Goal: Information Seeking & Learning: Learn about a topic

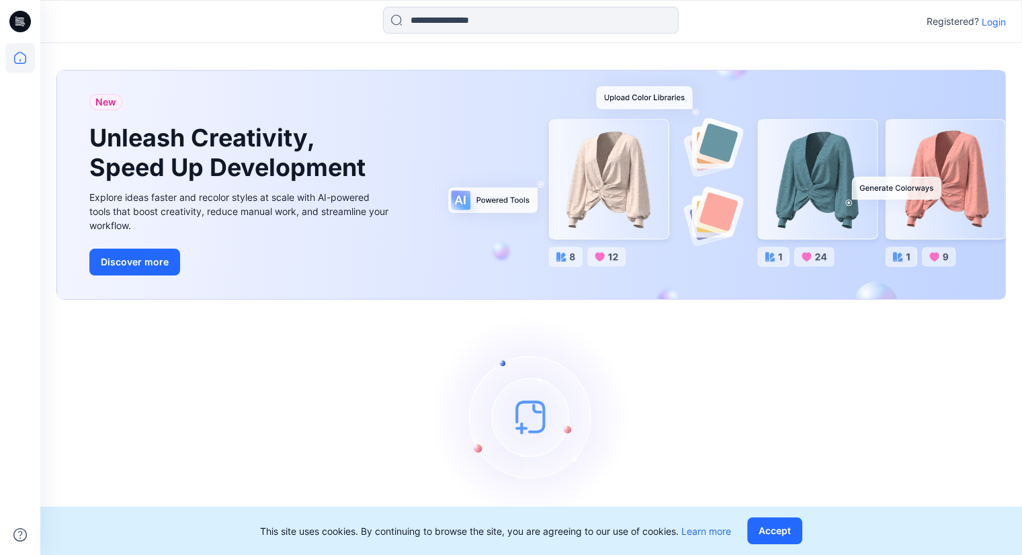
click at [993, 17] on p "Login" at bounding box center [994, 22] width 24 height 14
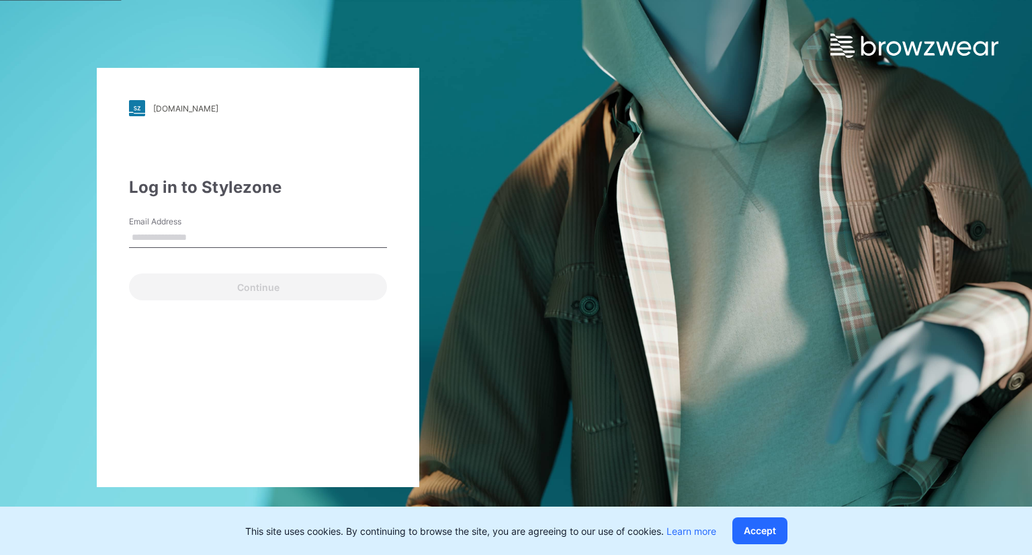
type input "**********"
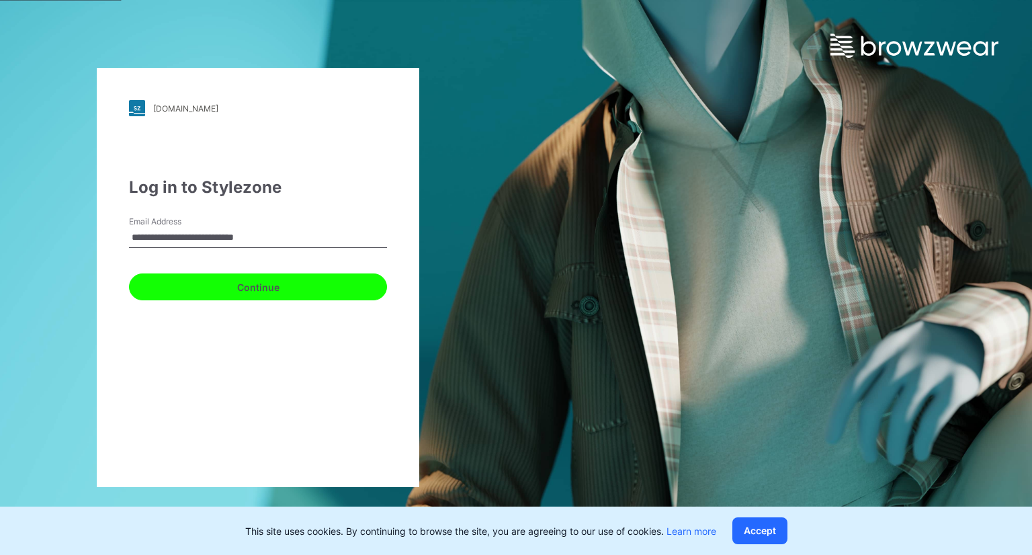
click at [254, 293] on button "Continue" at bounding box center [258, 287] width 258 height 27
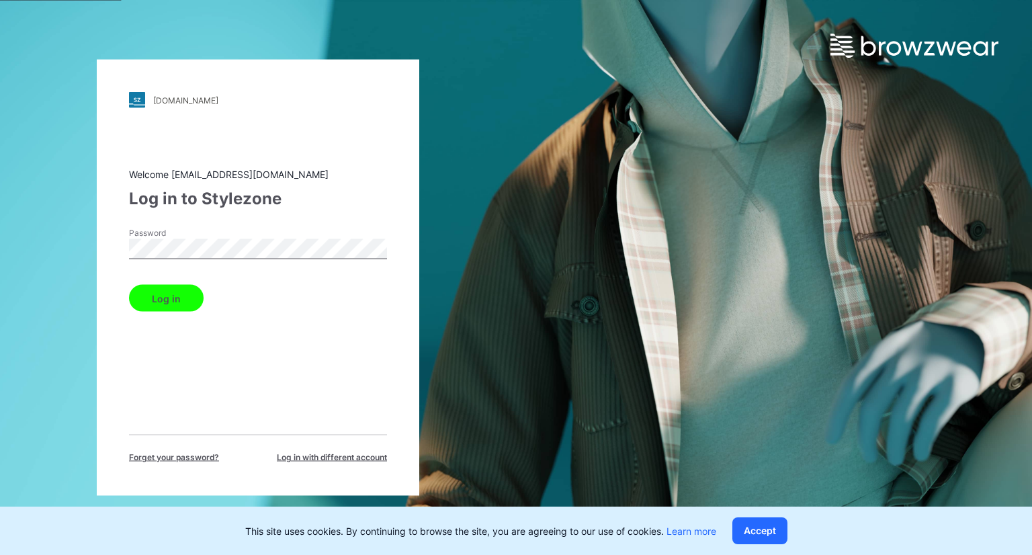
click at [194, 292] on button "Log in" at bounding box center [166, 298] width 75 height 27
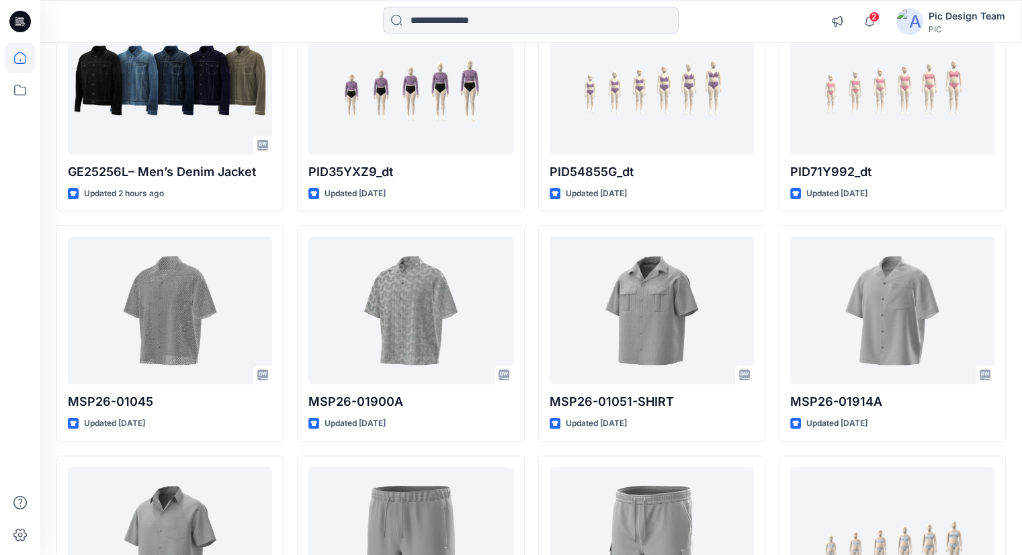
scroll to position [269, 0]
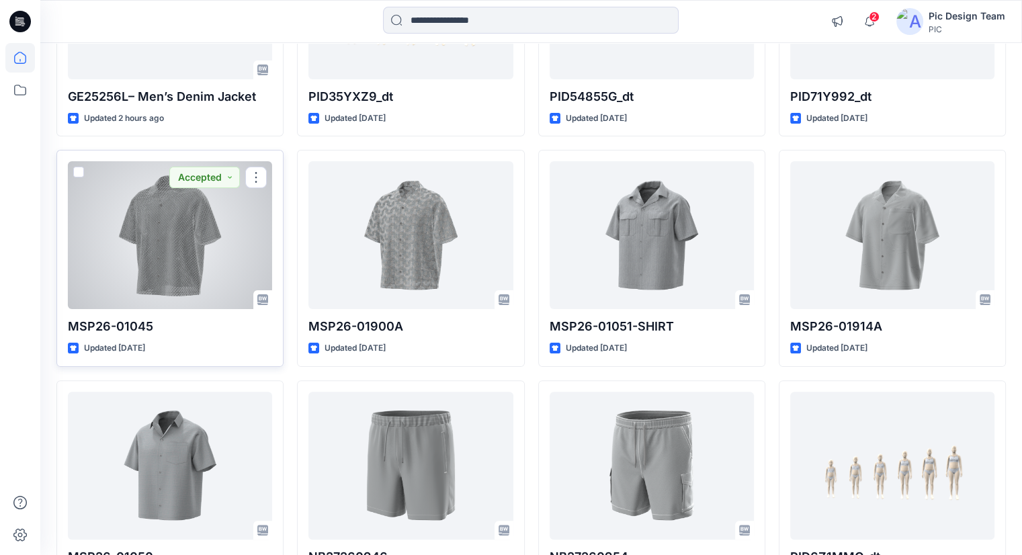
click at [241, 227] on div at bounding box center [170, 235] width 204 height 148
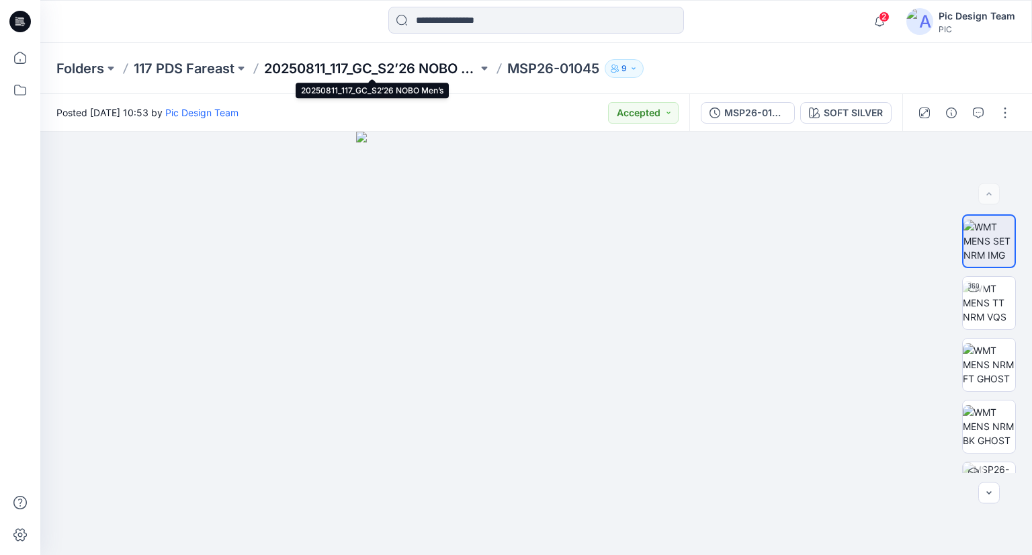
click at [336, 74] on p "20250811_117_GC_S2’26 NOBO Men’s" at bounding box center [371, 68] width 214 height 19
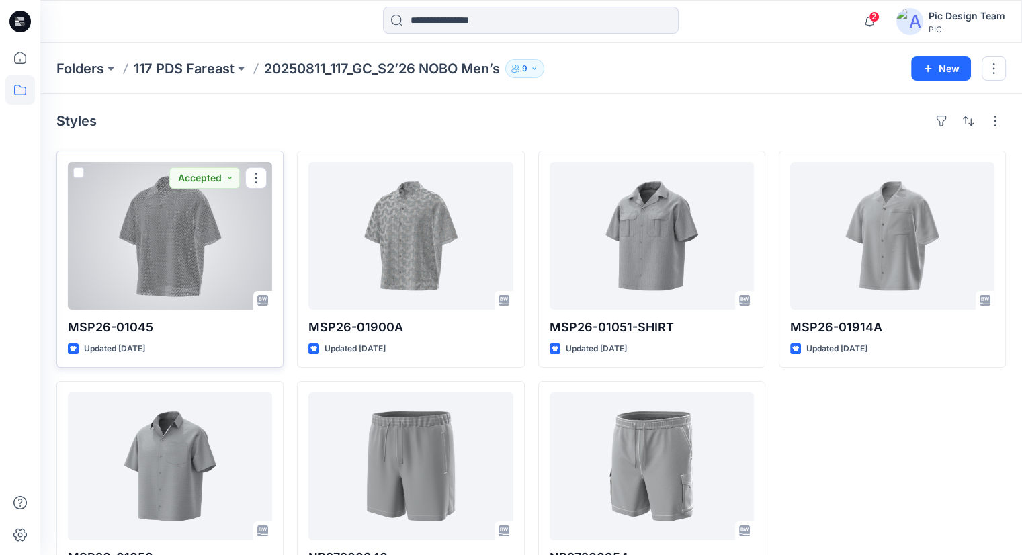
click at [188, 248] on div at bounding box center [170, 236] width 204 height 148
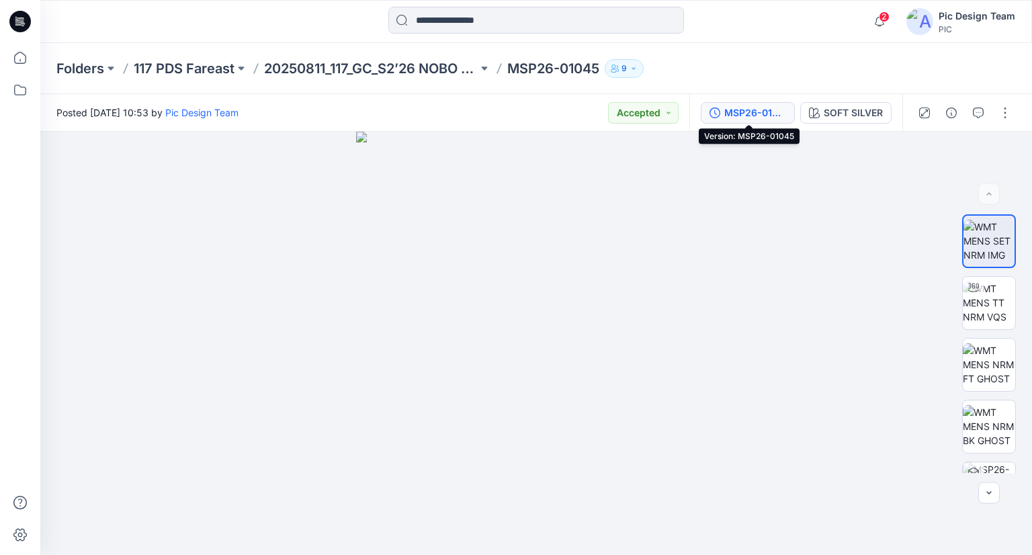
click at [753, 114] on div "MSP26-01045" at bounding box center [756, 113] width 62 height 15
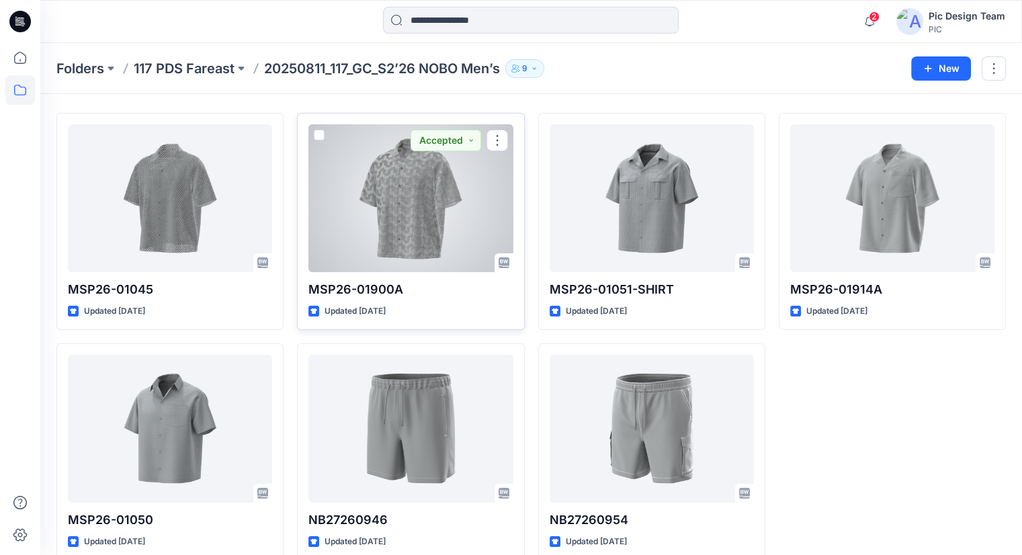
scroll to position [58, 0]
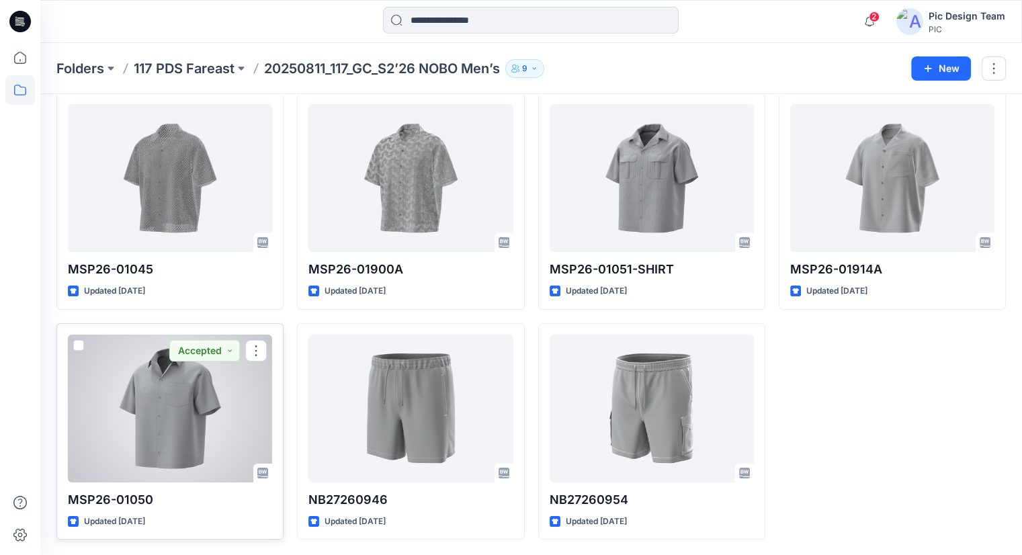
click at [164, 408] on div at bounding box center [170, 409] width 204 height 148
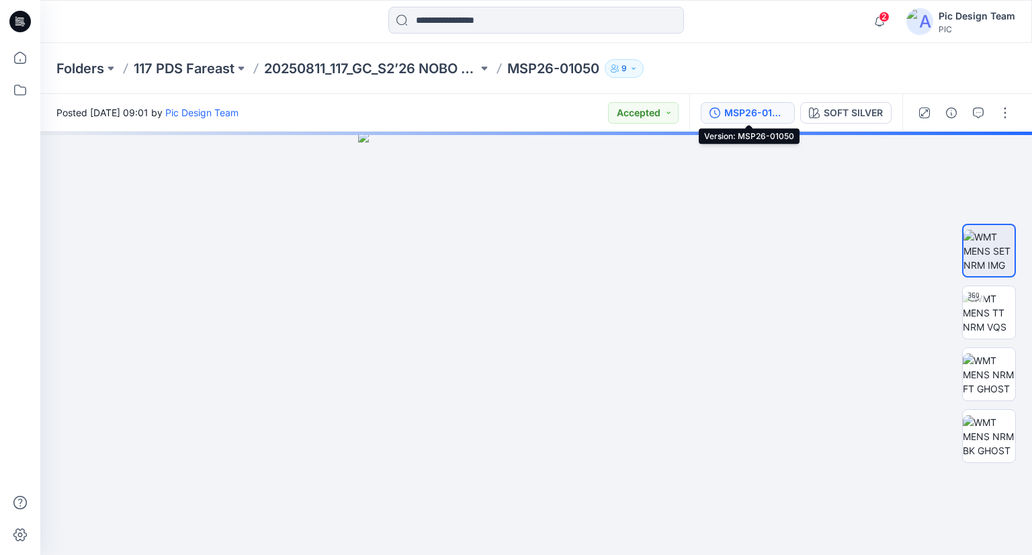
click at [761, 114] on div "MSP26-01050" at bounding box center [756, 113] width 62 height 15
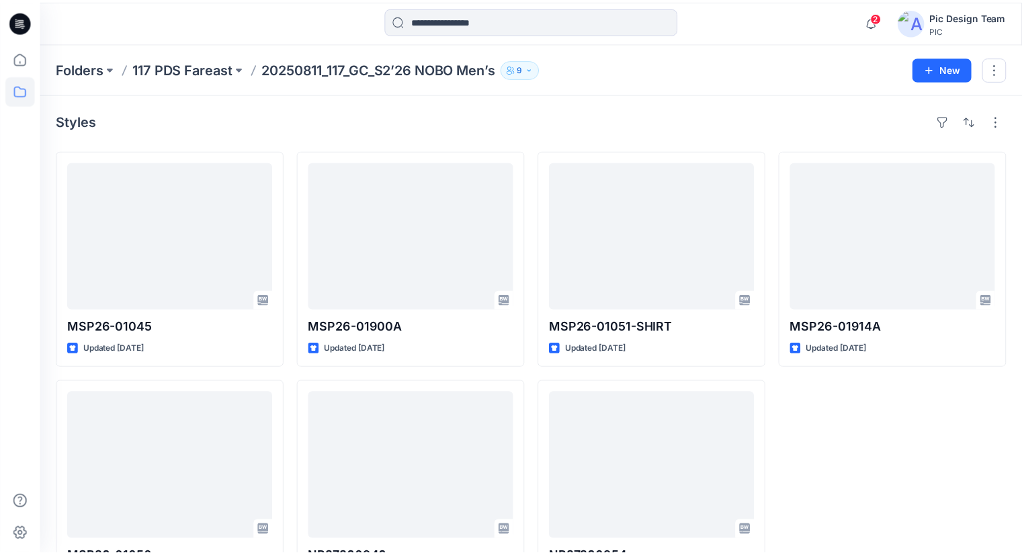
scroll to position [58, 0]
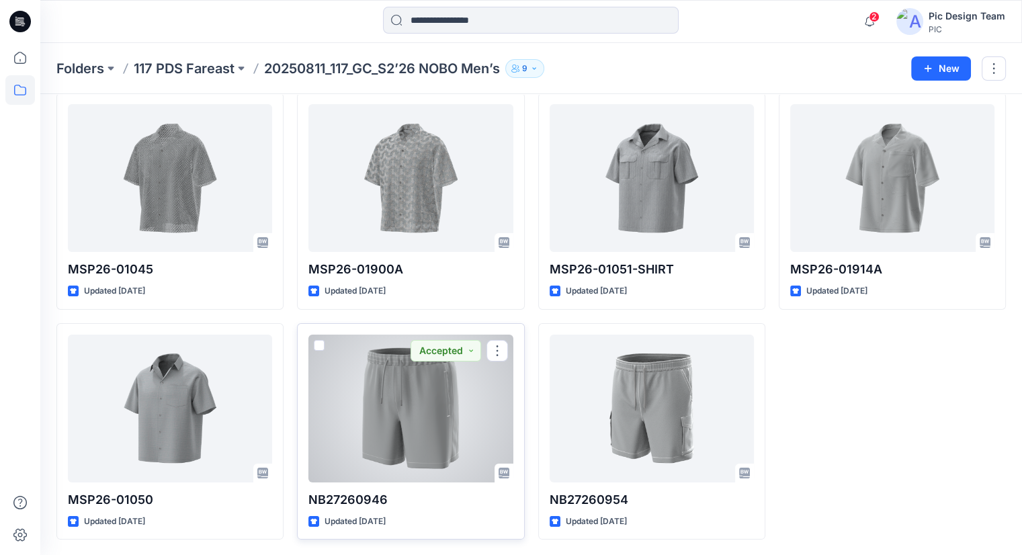
click at [438, 421] on div at bounding box center [411, 409] width 204 height 148
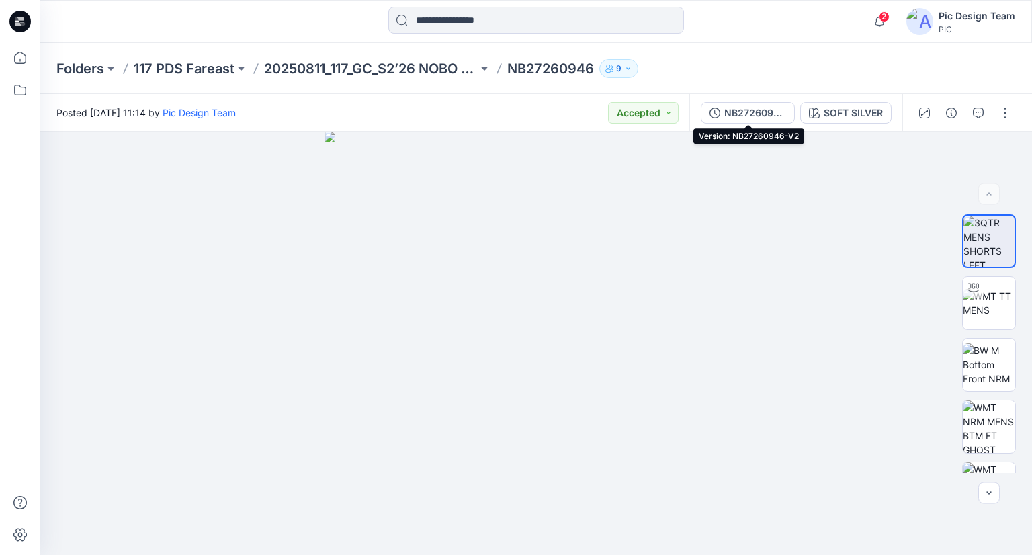
click at [723, 114] on button "NB27260946-V2" at bounding box center [748, 113] width 94 height 22
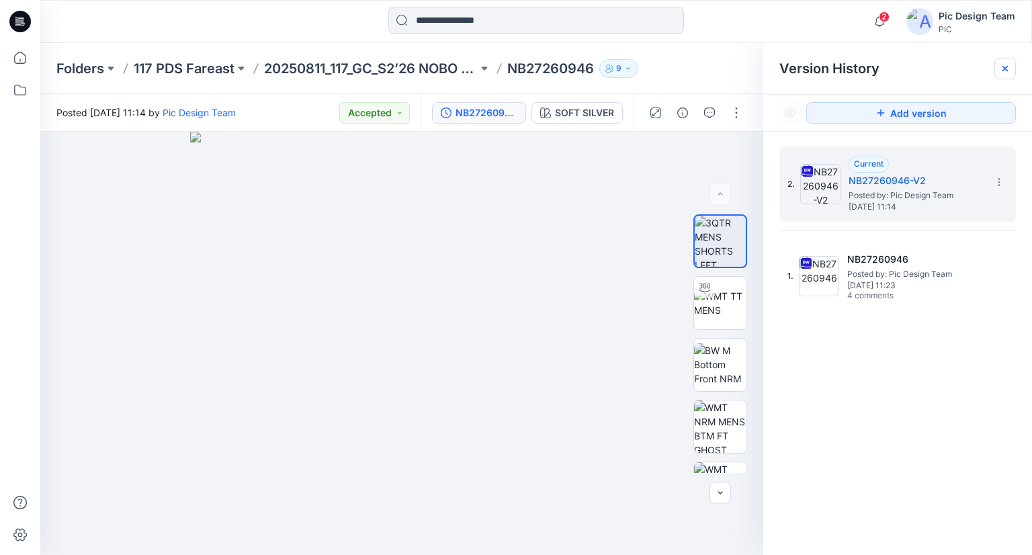
click at [1012, 65] on div at bounding box center [1006, 69] width 22 height 22
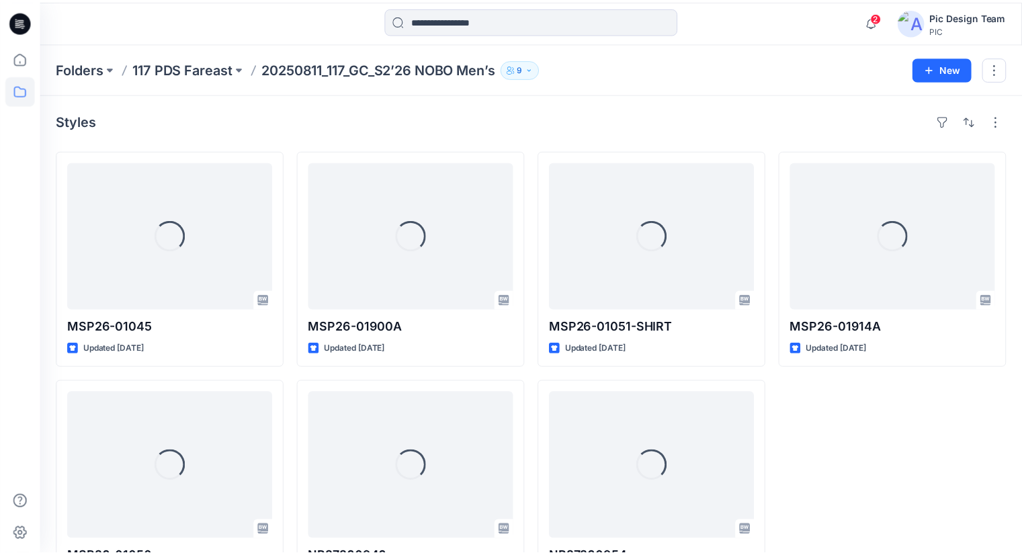
scroll to position [58, 0]
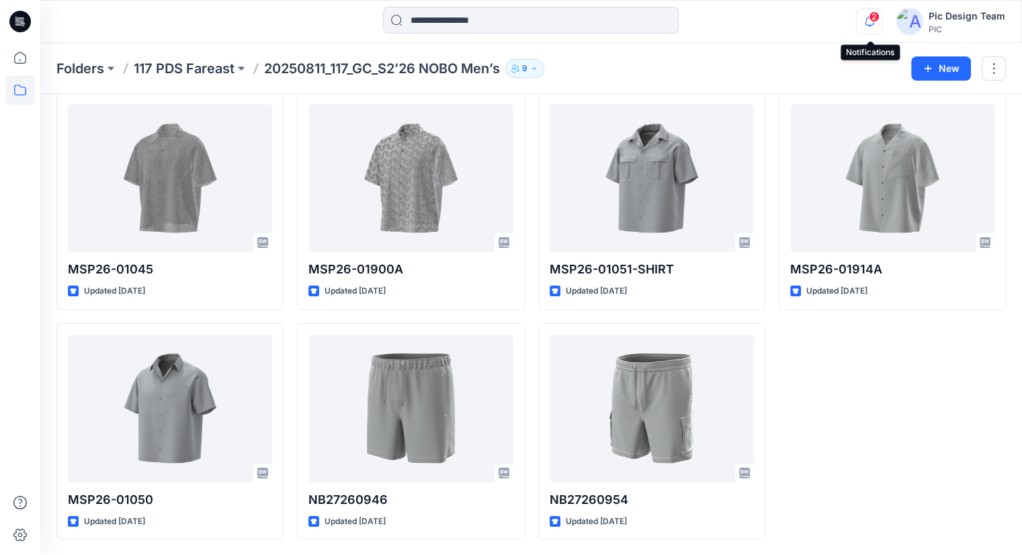
click at [873, 22] on icon "button" at bounding box center [870, 21] width 26 height 27
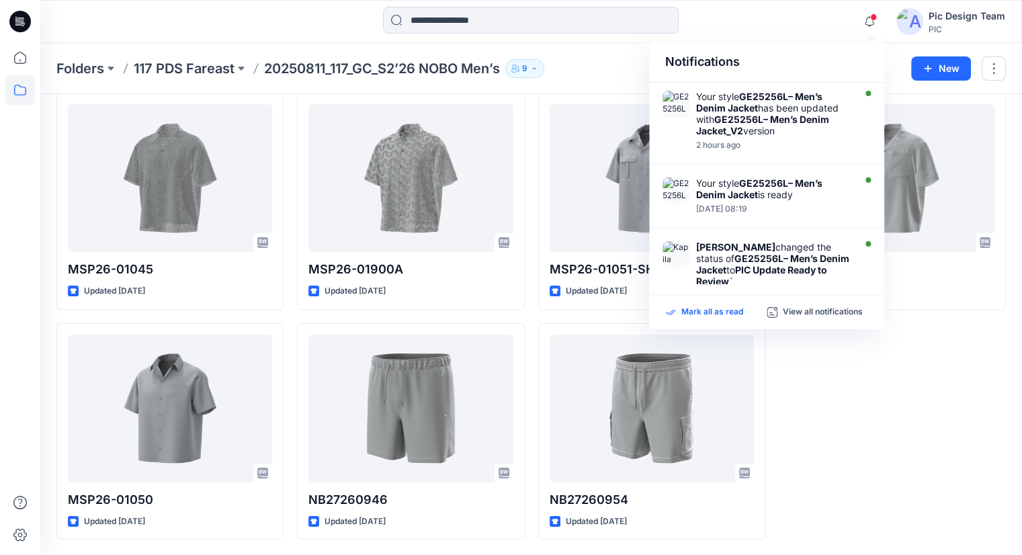
click at [691, 311] on p "Mark all as read" at bounding box center [713, 312] width 62 height 12
click at [859, 435] on div "MSP26-01914A Updated 12 days ago" at bounding box center [892, 316] width 227 height 447
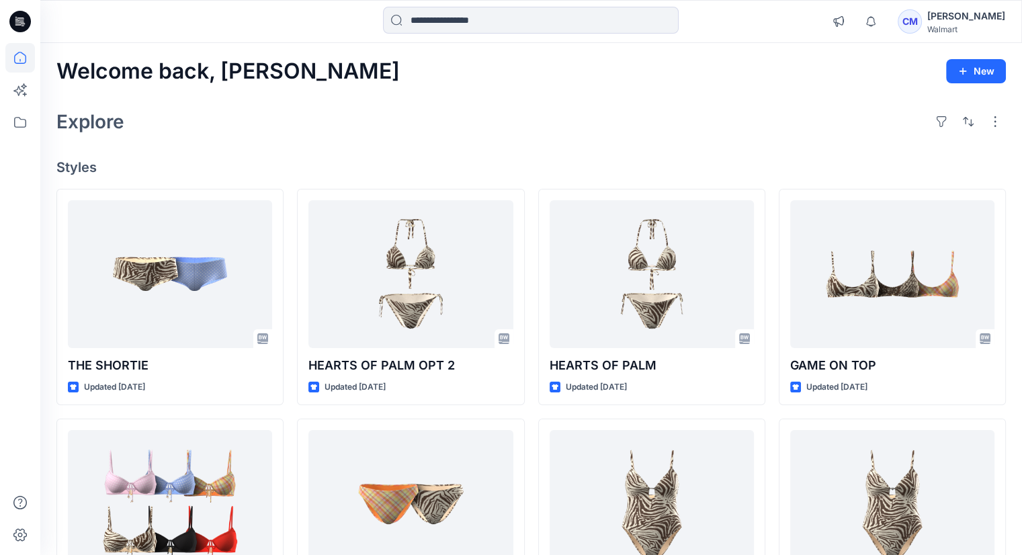
click at [963, 15] on div "[PERSON_NAME]" at bounding box center [967, 16] width 78 height 16
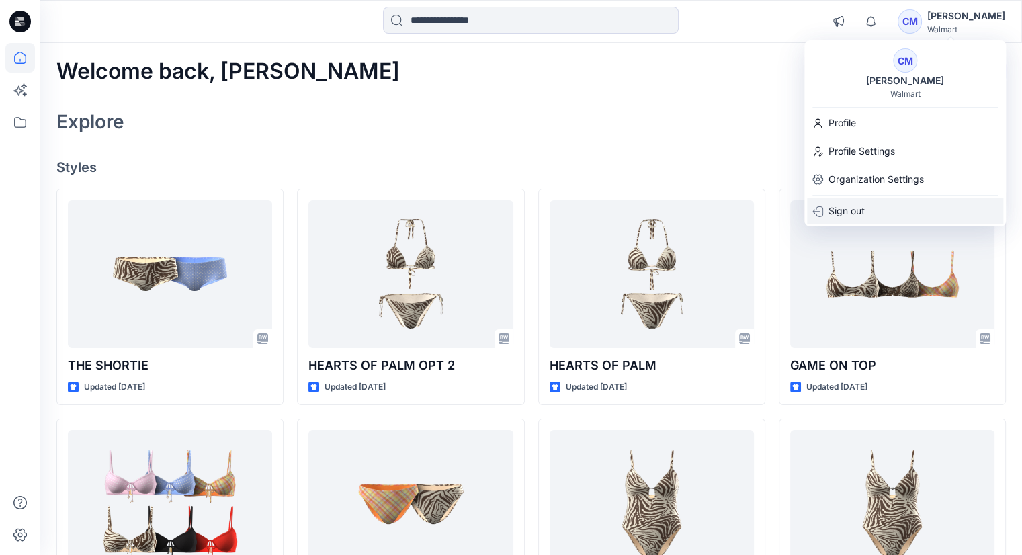
click at [860, 216] on p "Sign out" at bounding box center [847, 211] width 36 height 26
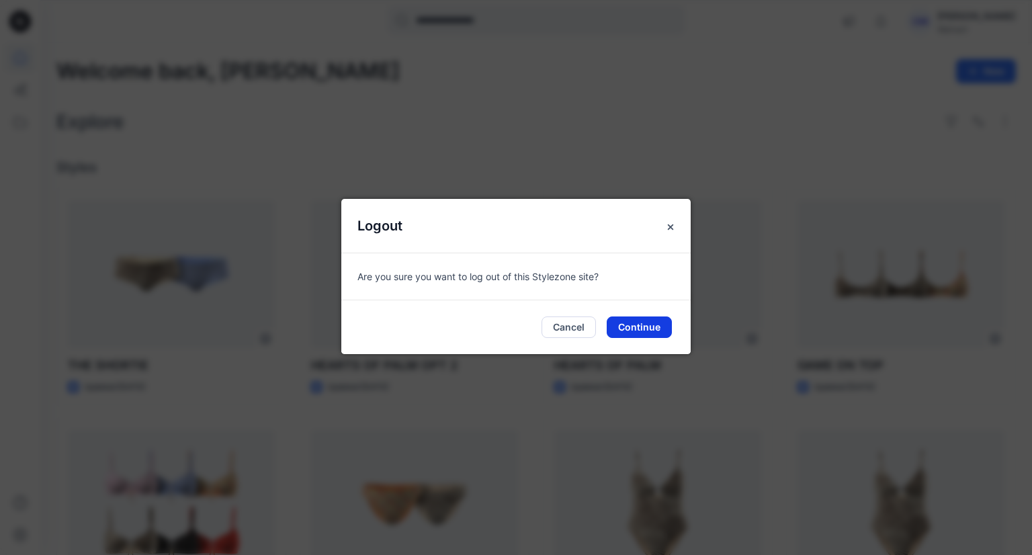
click at [649, 322] on button "Continue" at bounding box center [639, 328] width 65 height 22
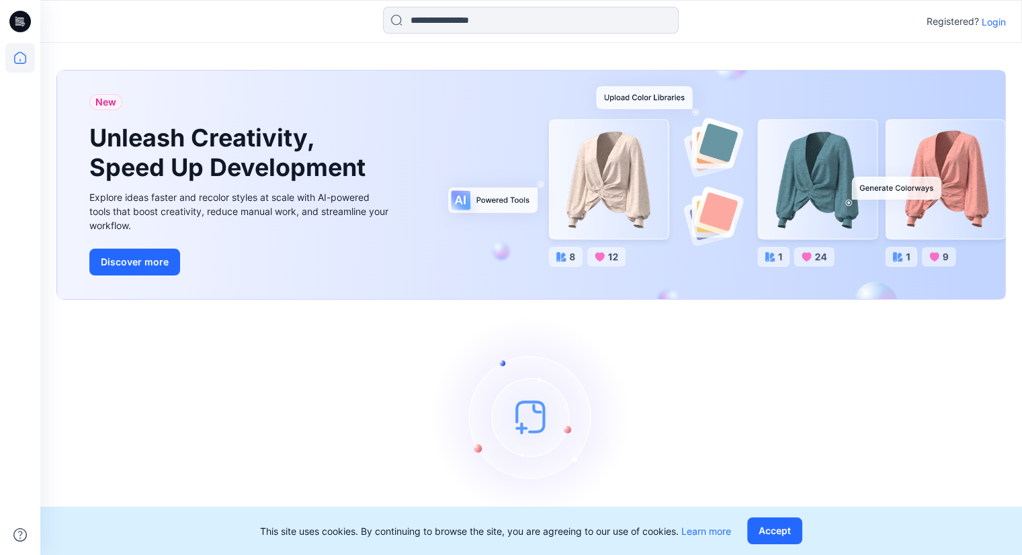
click at [992, 23] on p "Login" at bounding box center [994, 22] width 24 height 14
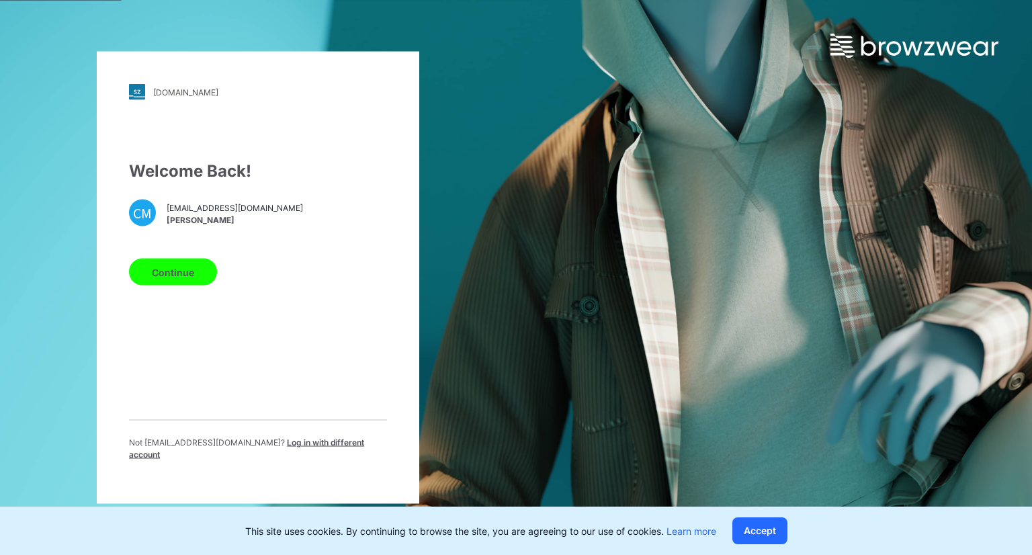
click at [273, 450] on span "Log in with different account" at bounding box center [246, 449] width 235 height 22
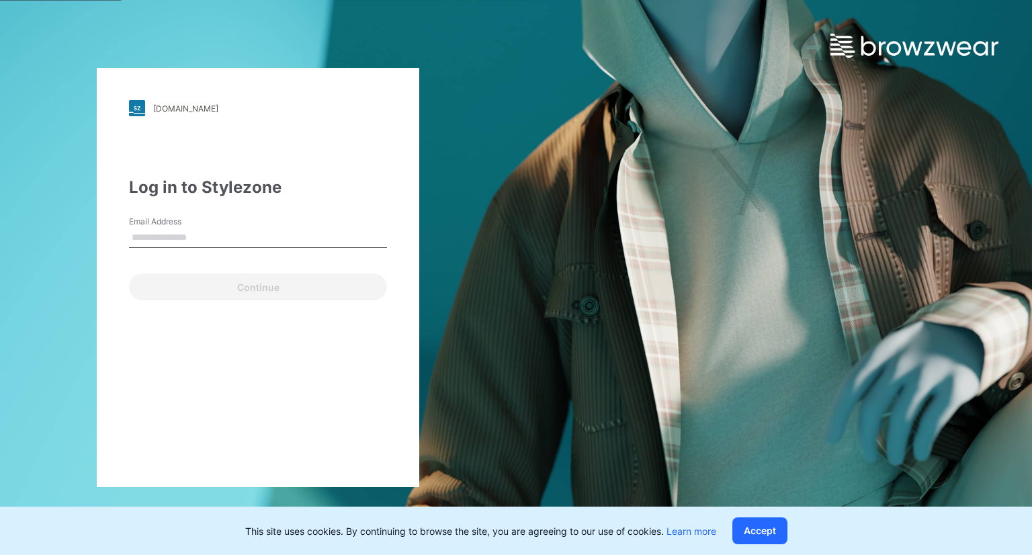
type input "**********"
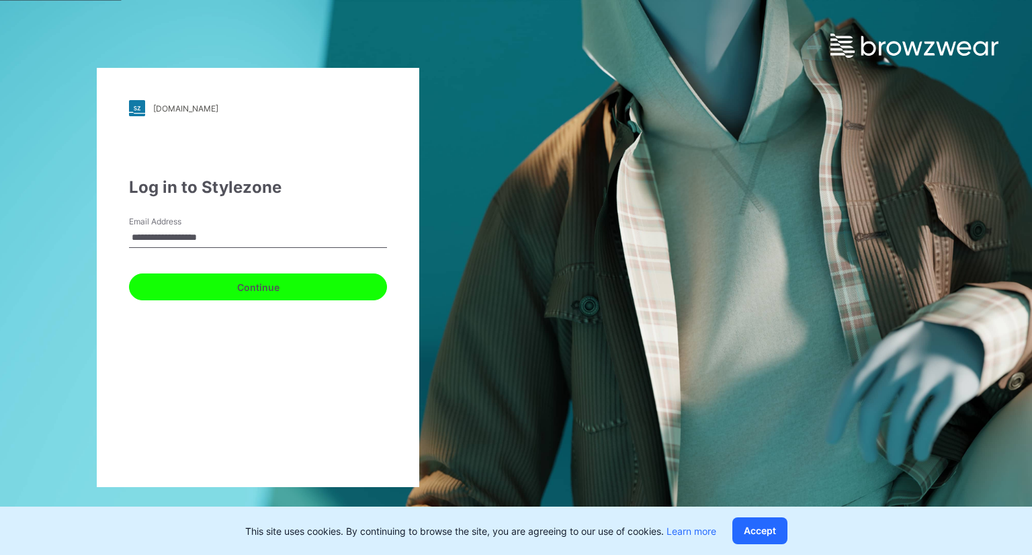
click at [220, 292] on button "Continue" at bounding box center [258, 287] width 258 height 27
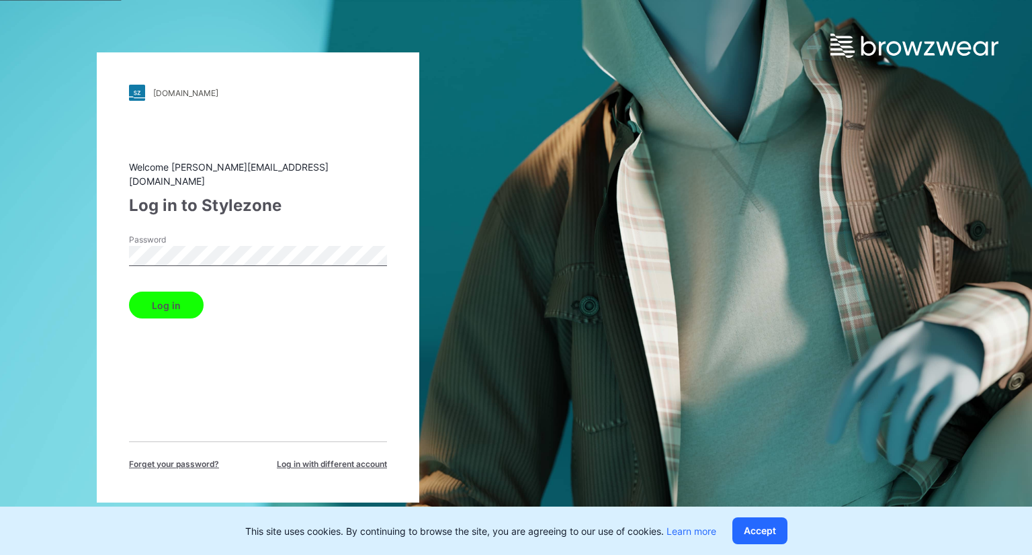
click at [194, 306] on button "Log in" at bounding box center [166, 305] width 75 height 27
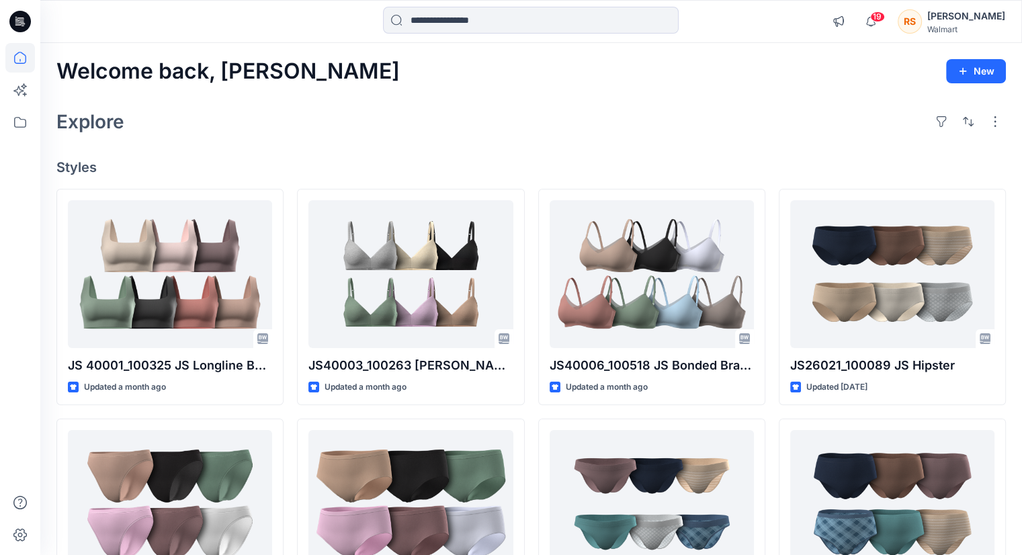
click at [978, 19] on div "[PERSON_NAME]" at bounding box center [967, 16] width 78 height 16
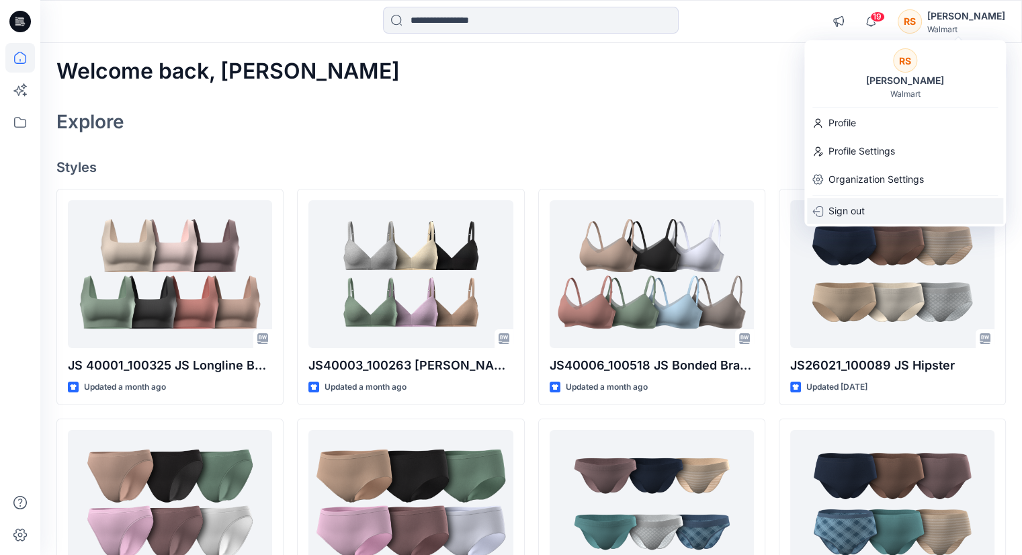
click at [872, 202] on div "Sign out" at bounding box center [905, 211] width 196 height 26
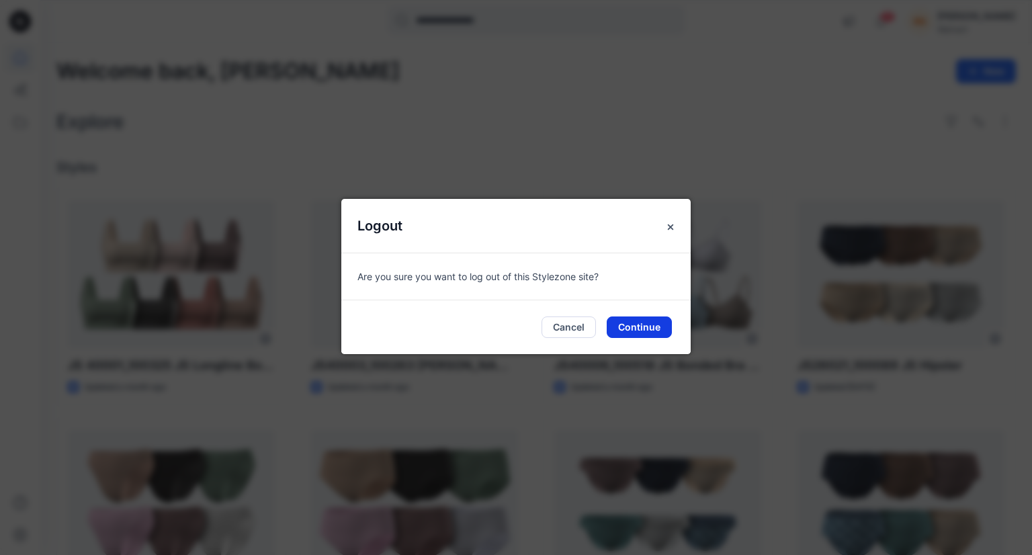
drag, startPoint x: 647, startPoint y: 331, endPoint x: 651, endPoint y: 323, distance: 8.7
click at [647, 328] on button "Continue" at bounding box center [639, 328] width 65 height 22
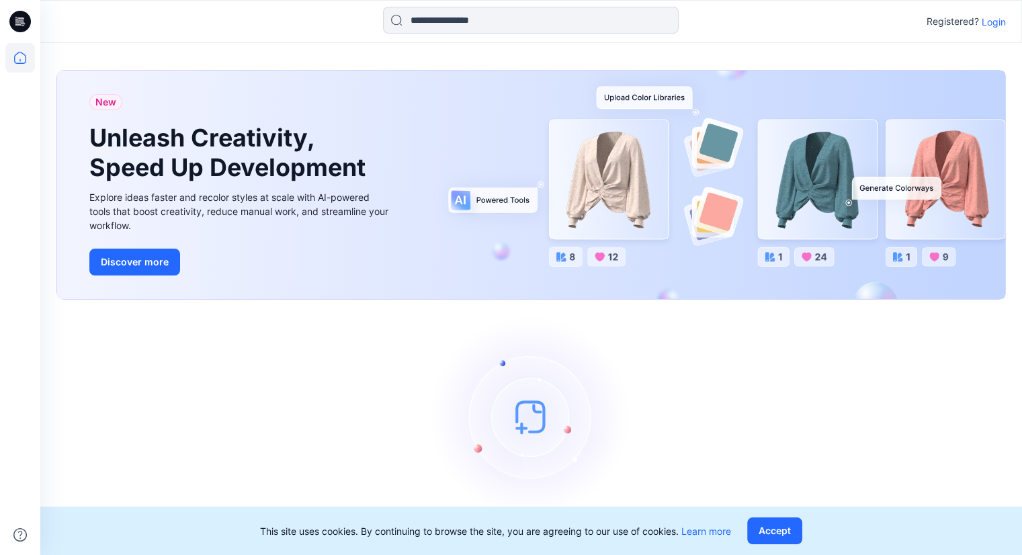
click at [989, 25] on p "Login" at bounding box center [994, 22] width 24 height 14
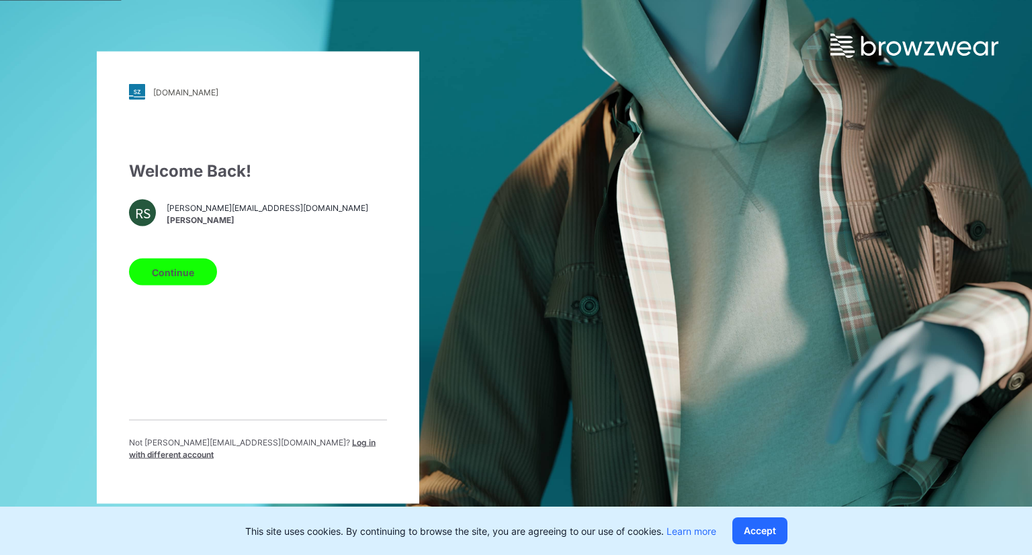
click at [257, 450] on span "Log in with different account" at bounding box center [252, 449] width 247 height 22
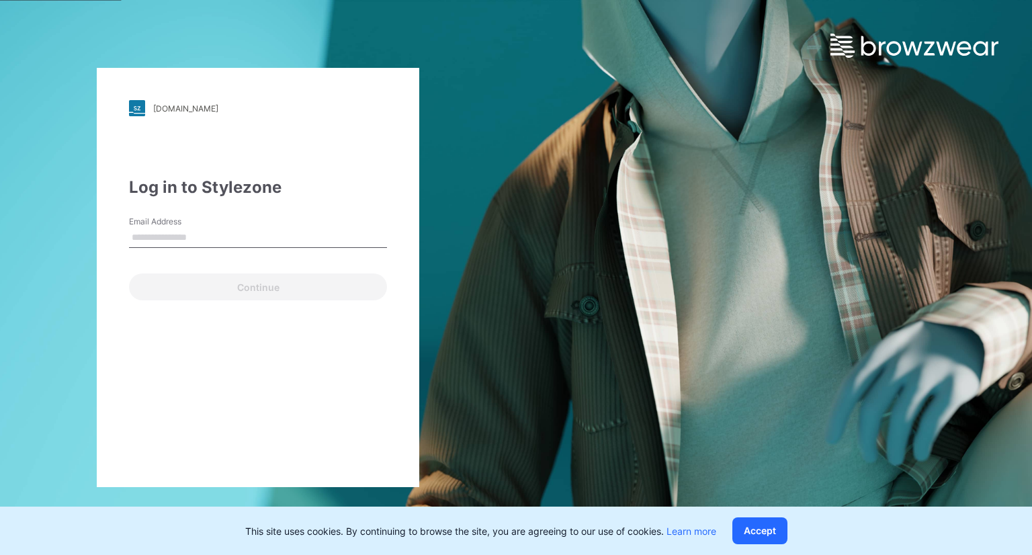
type input "**********"
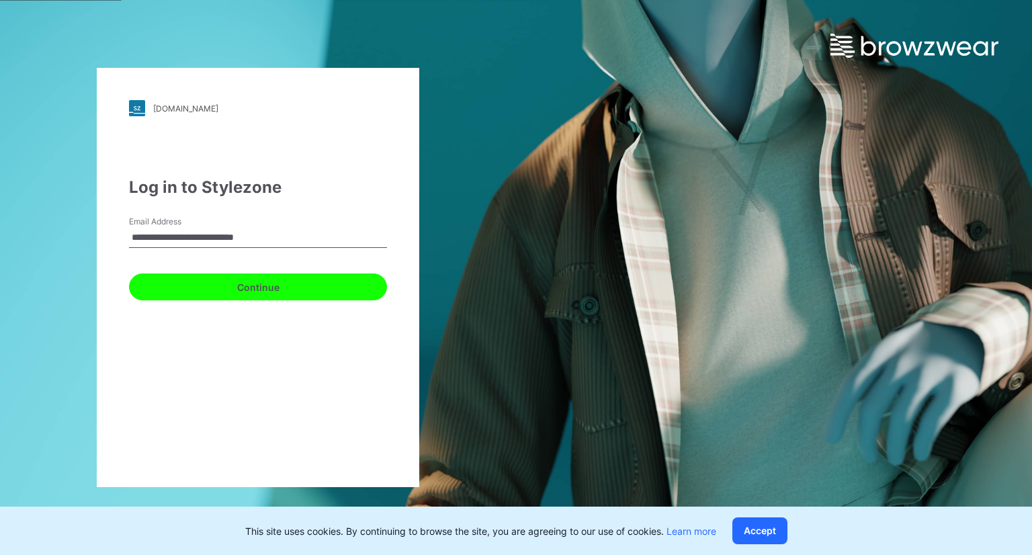
click at [241, 291] on button "Continue" at bounding box center [258, 287] width 258 height 27
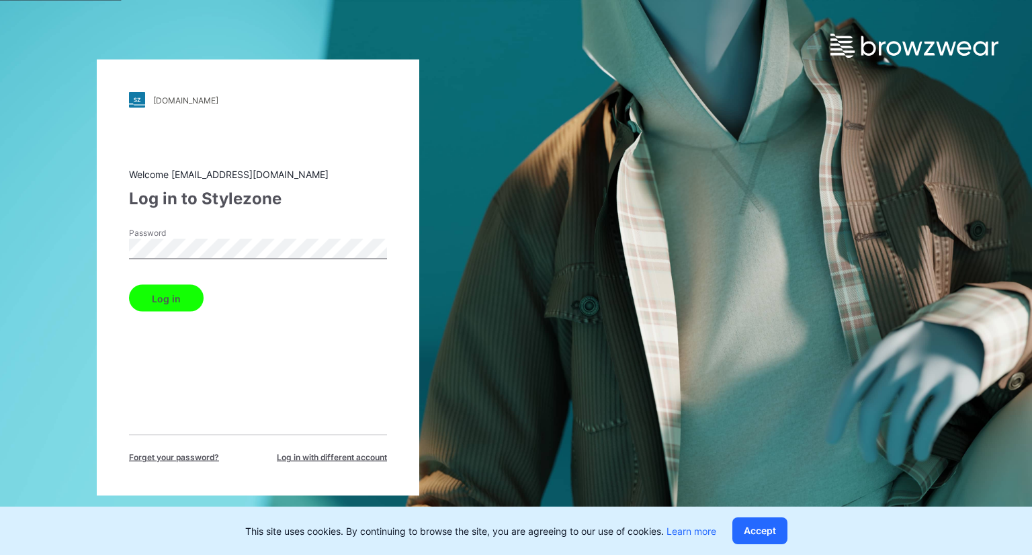
click at [198, 304] on button "Log in" at bounding box center [166, 298] width 75 height 27
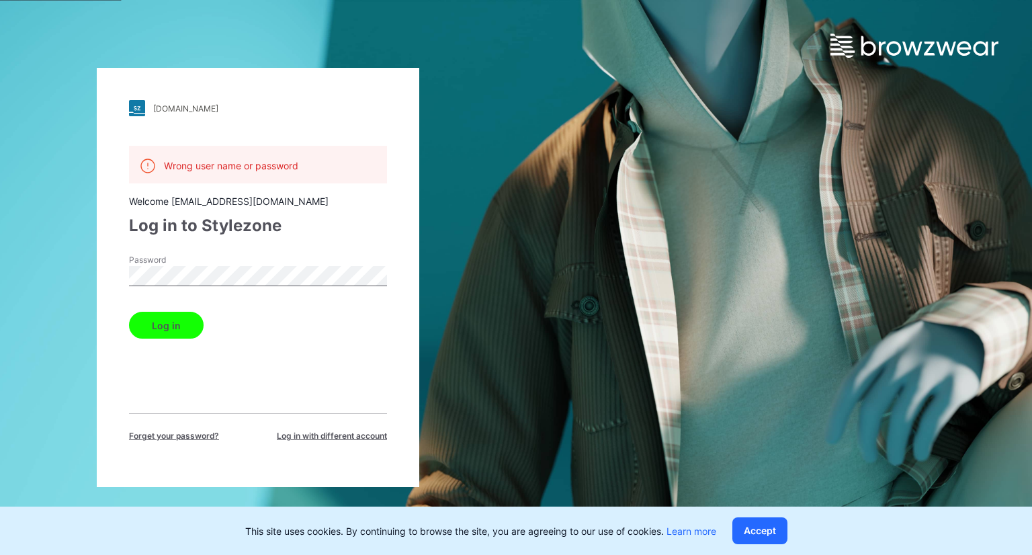
drag, startPoint x: 311, startPoint y: 436, endPoint x: 323, endPoint y: 436, distance: 11.4
click at [311, 436] on span "Log in with different account" at bounding box center [332, 436] width 110 height 12
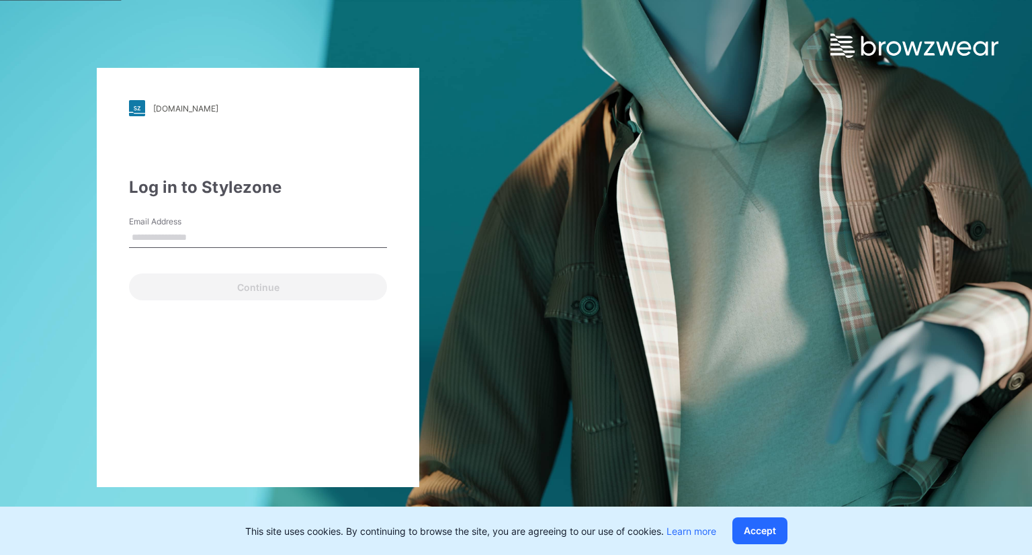
click at [190, 235] on input "Email Address" at bounding box center [258, 238] width 258 height 20
click at [169, 231] on input "Email Address" at bounding box center [258, 238] width 258 height 20
click at [659, 243] on div "walmart.stylezone.com Loading... Log in to Stylezone Email Address Continue" at bounding box center [516, 277] width 1032 height 555
click at [148, 237] on input "Email Address" at bounding box center [258, 238] width 258 height 20
click at [590, 325] on div "walmart.stylezone.com Loading... Log in to Stylezone Email Address Email is req…" at bounding box center [516, 277] width 1032 height 555
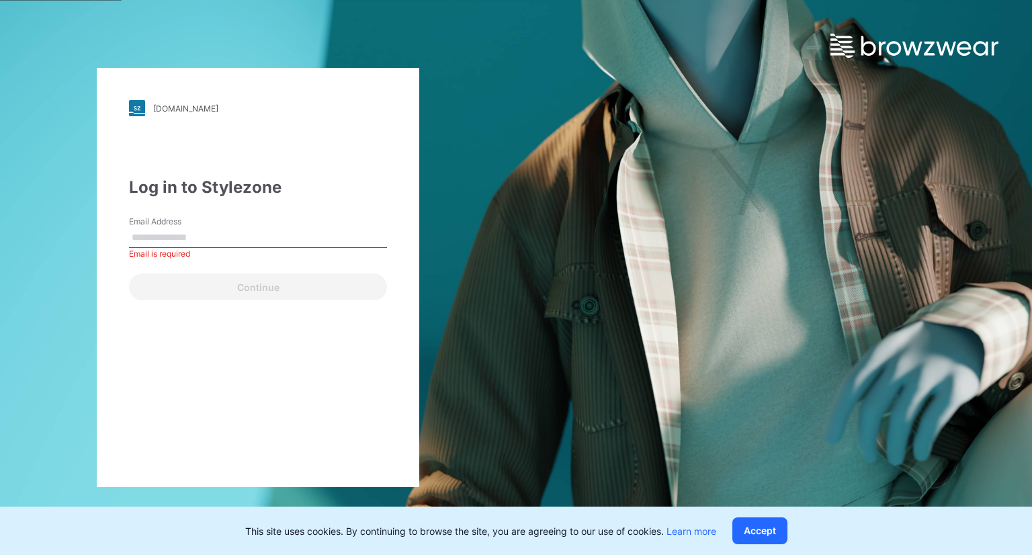
click at [227, 290] on div "Continue" at bounding box center [258, 284] width 258 height 32
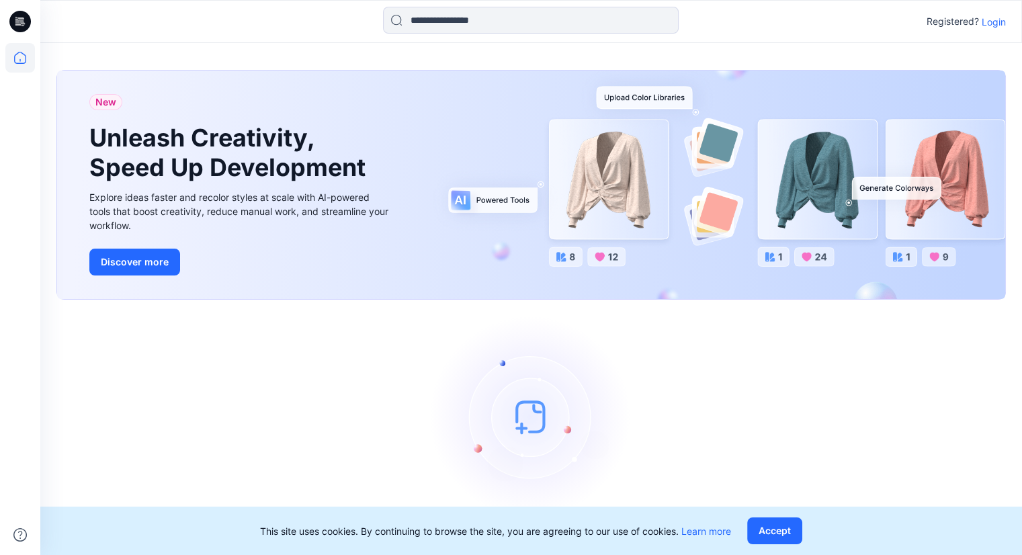
click at [995, 24] on p "Login" at bounding box center [994, 22] width 24 height 14
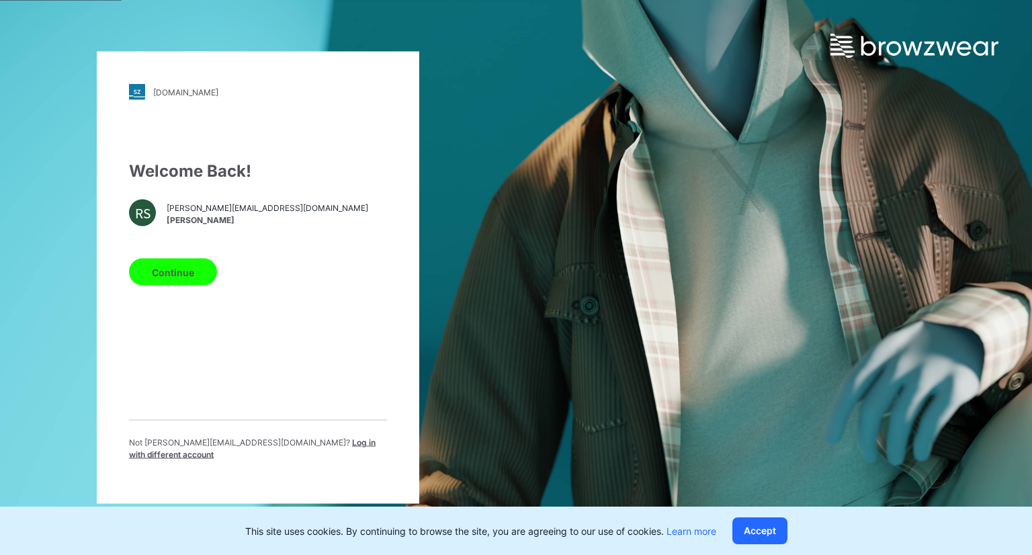
click at [255, 447] on span "Log in with different account" at bounding box center [252, 449] width 247 height 22
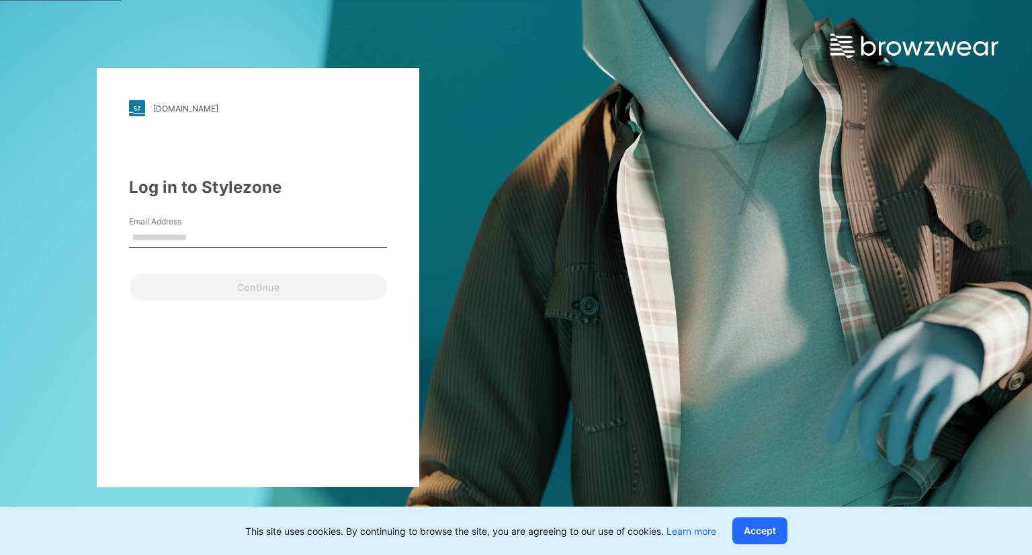
click at [184, 232] on input "Email Address" at bounding box center [258, 238] width 258 height 20
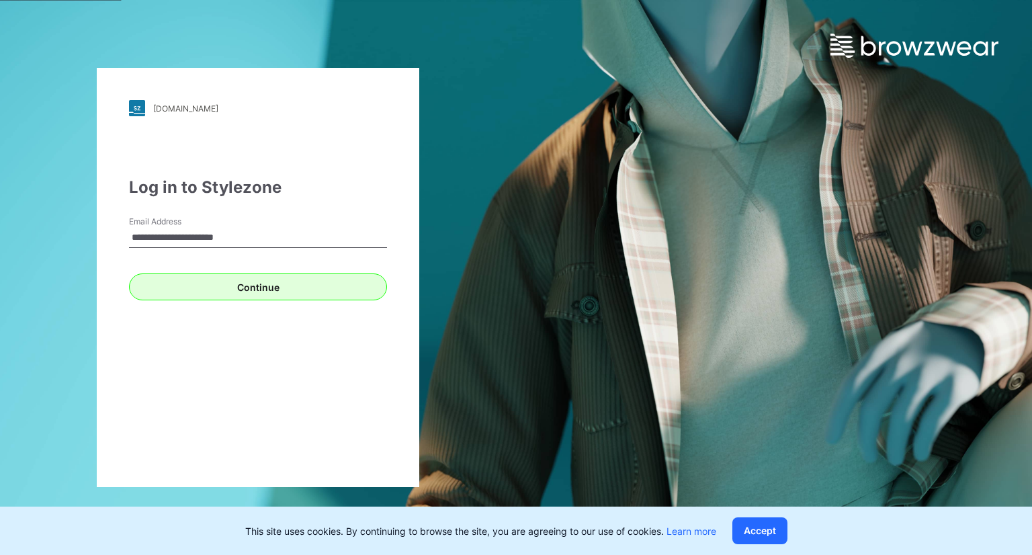
type input "**********"
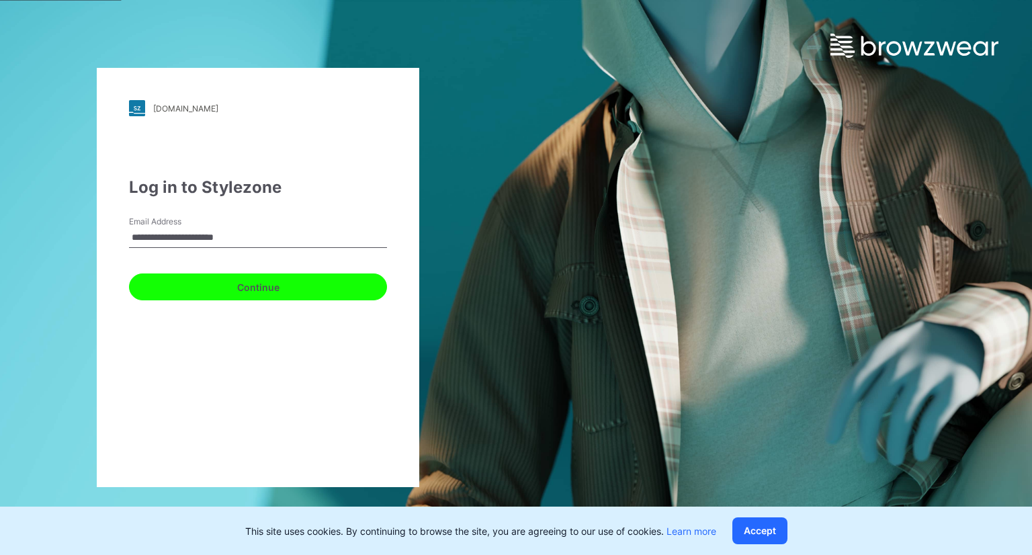
click at [191, 278] on button "Continue" at bounding box center [258, 287] width 258 height 27
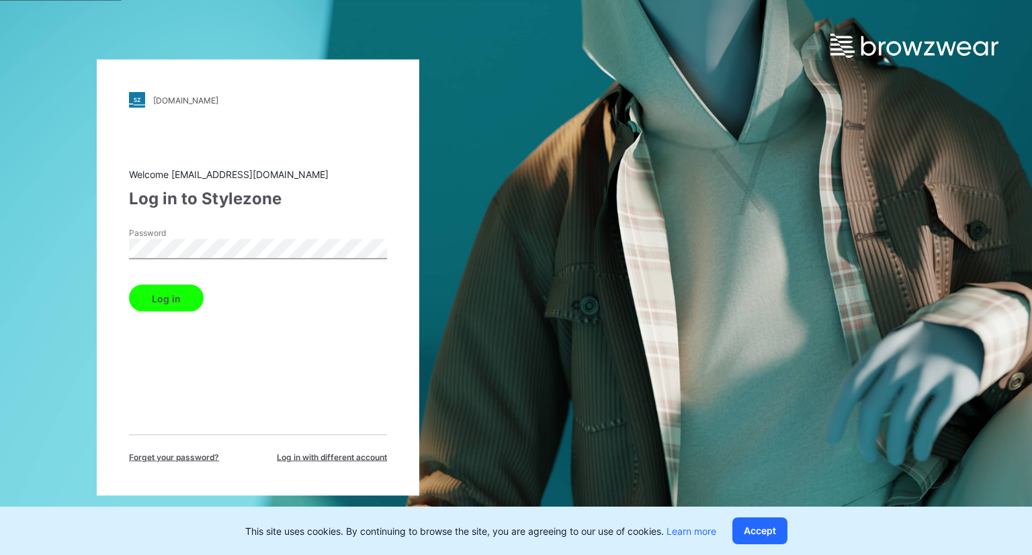
click at [169, 290] on button "Log in" at bounding box center [166, 298] width 75 height 27
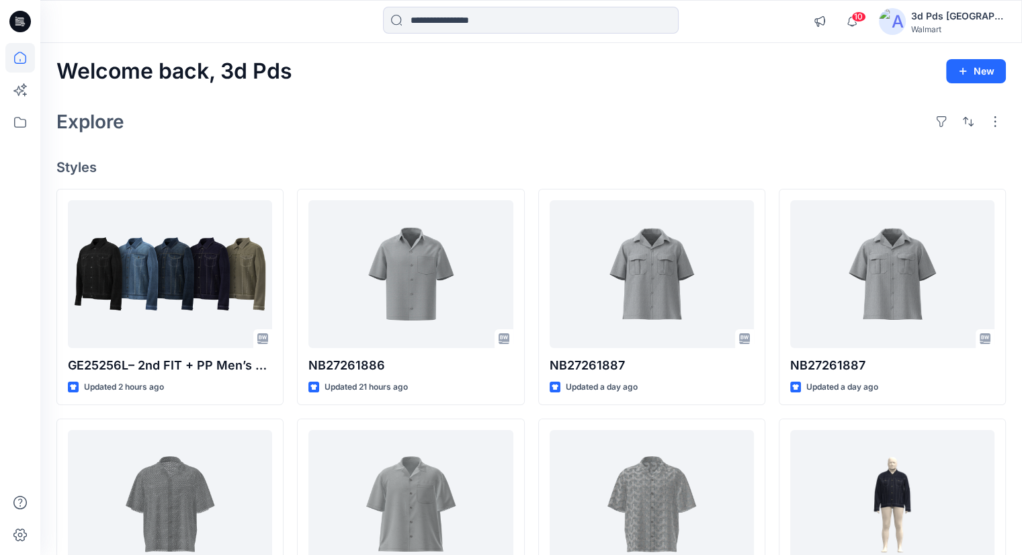
click at [539, 129] on div "Explore" at bounding box center [531, 122] width 950 height 32
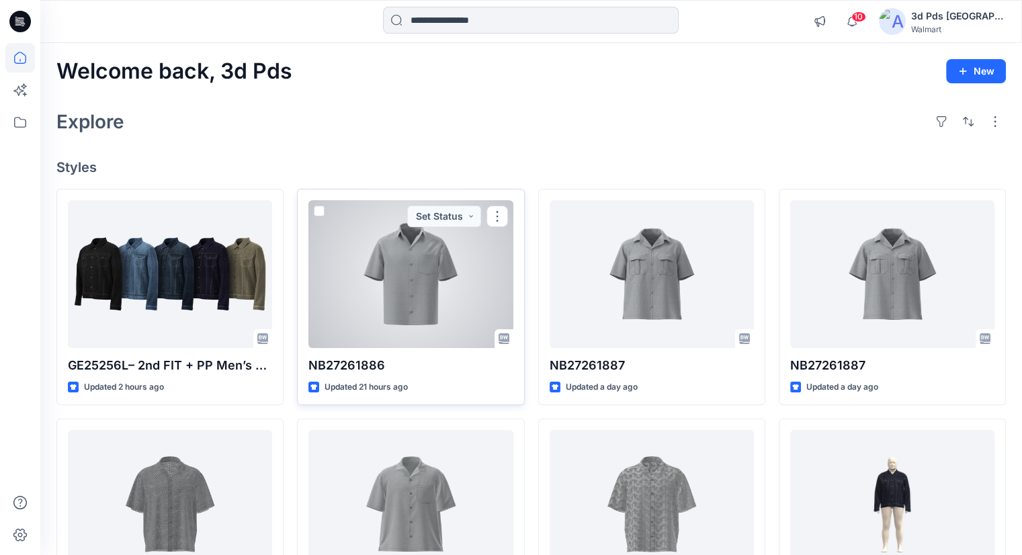
click at [456, 232] on div at bounding box center [411, 274] width 204 height 148
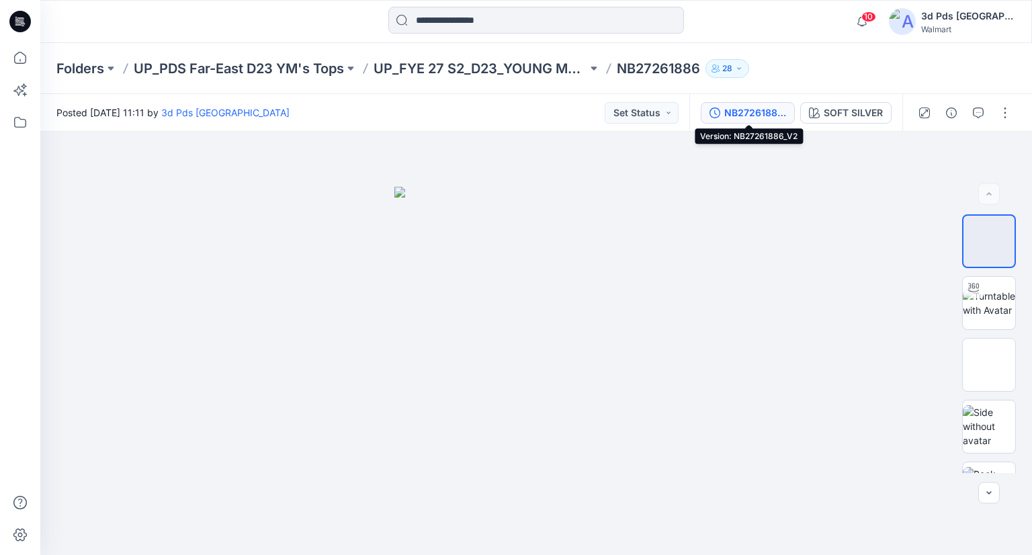
click at [730, 112] on div "NB27261886_V2" at bounding box center [756, 113] width 62 height 15
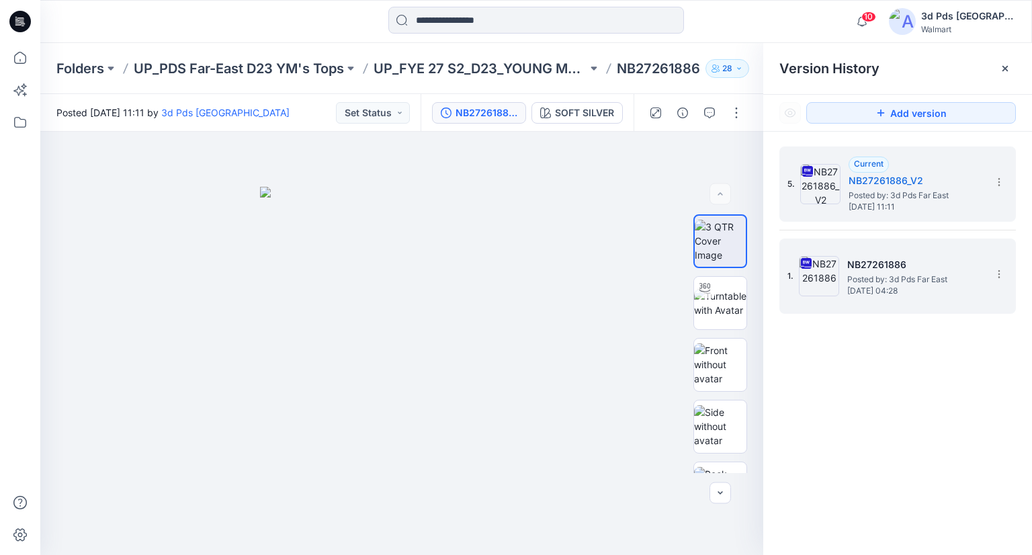
click at [883, 263] on h5 "NB27261886" at bounding box center [915, 265] width 134 height 16
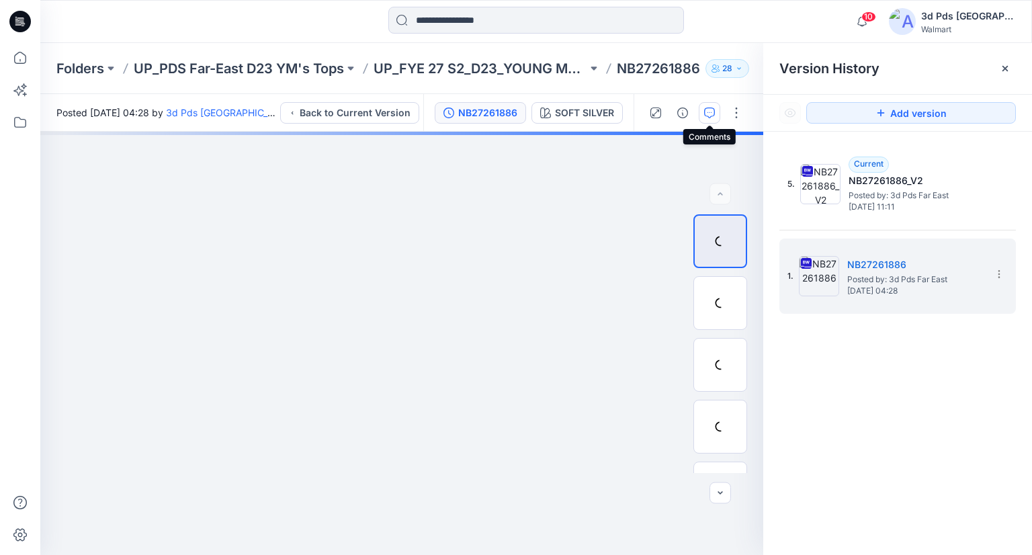
click at [717, 117] on button "button" at bounding box center [710, 113] width 22 height 22
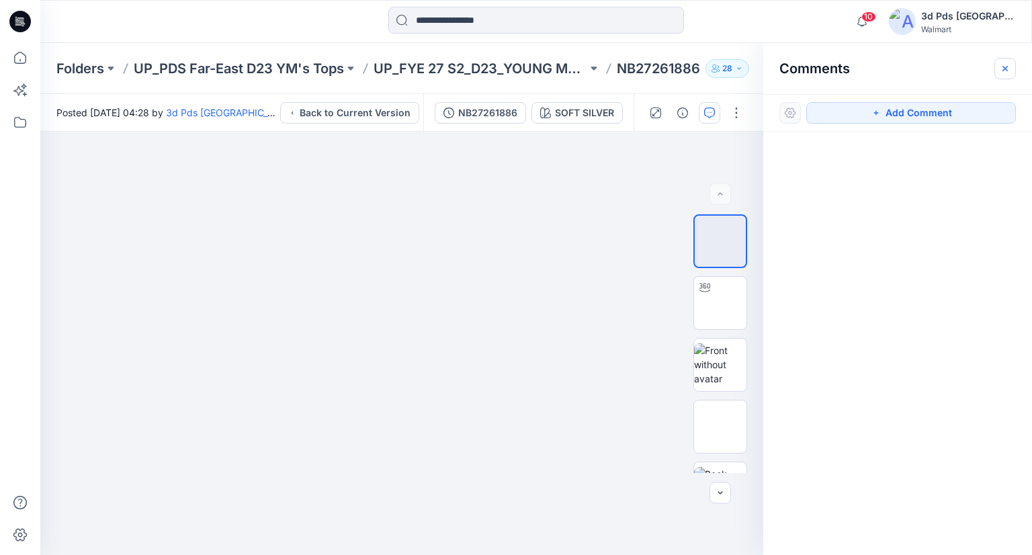
click at [1004, 68] on icon "button" at bounding box center [1005, 68] width 11 height 11
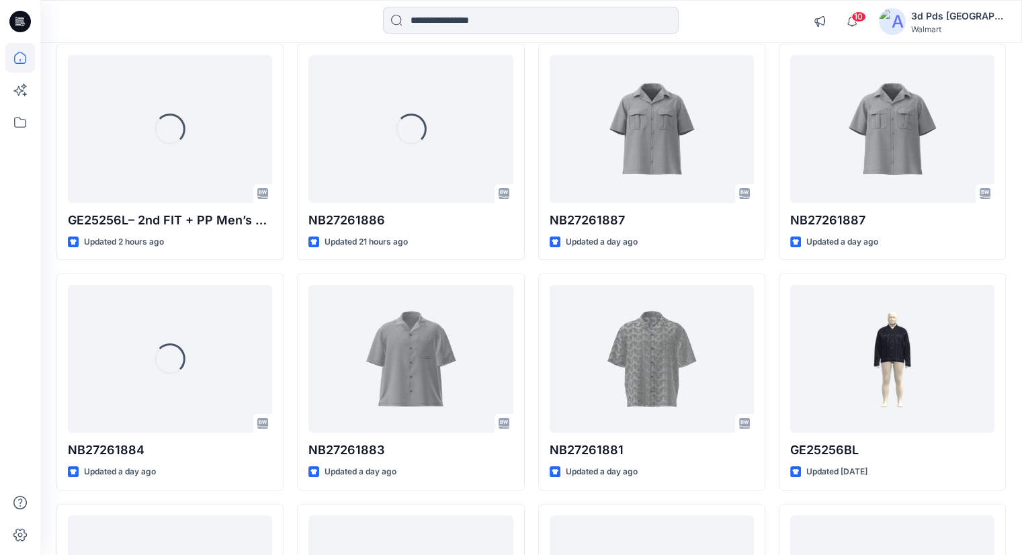
scroll to position [202, 0]
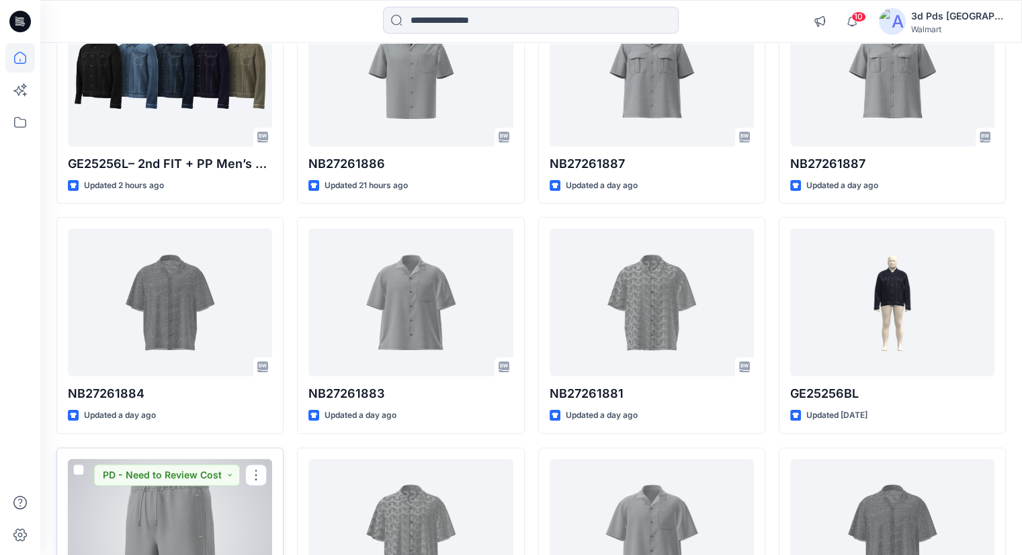
click at [206, 511] on div at bounding box center [170, 533] width 204 height 148
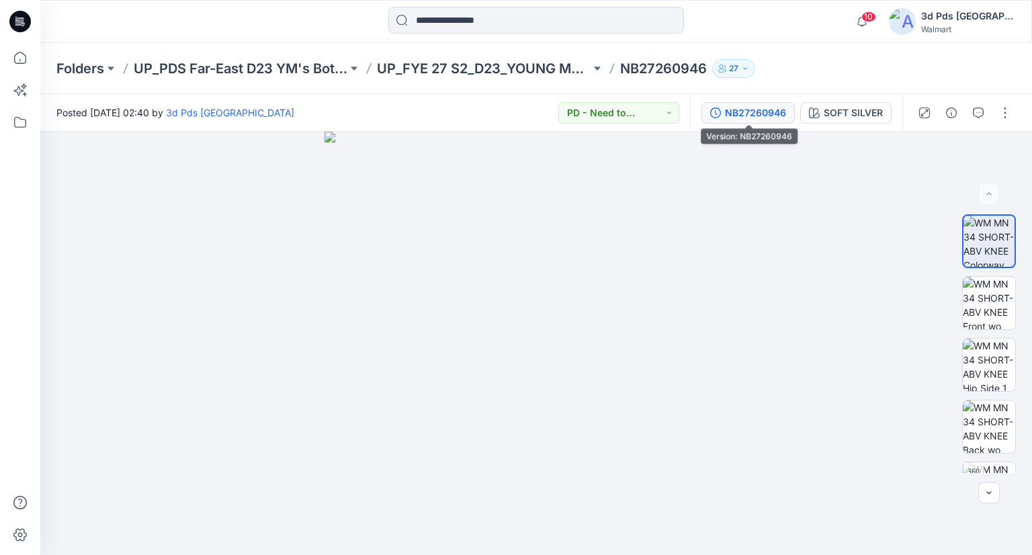
click at [739, 110] on div "NB27260946" at bounding box center [755, 113] width 61 height 15
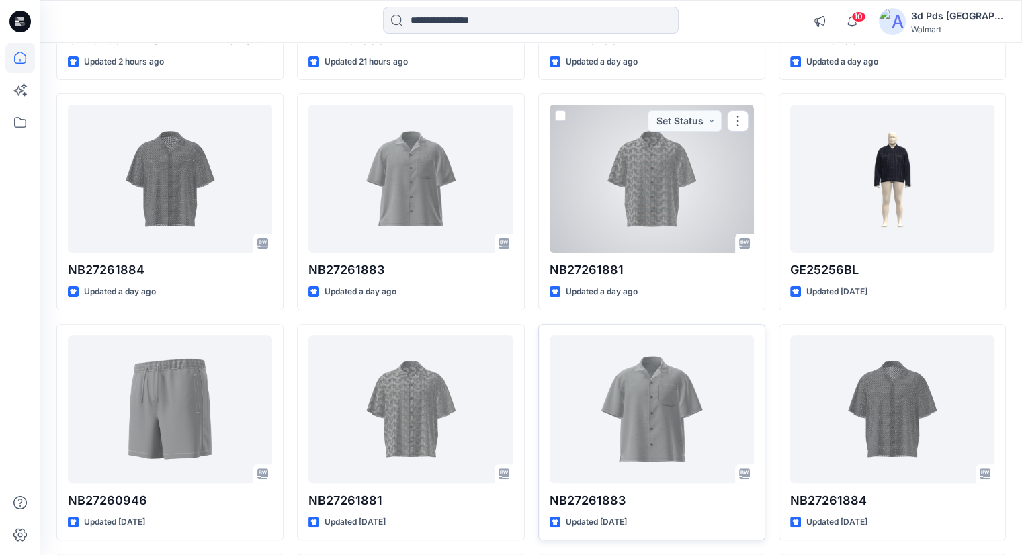
scroll to position [336, 0]
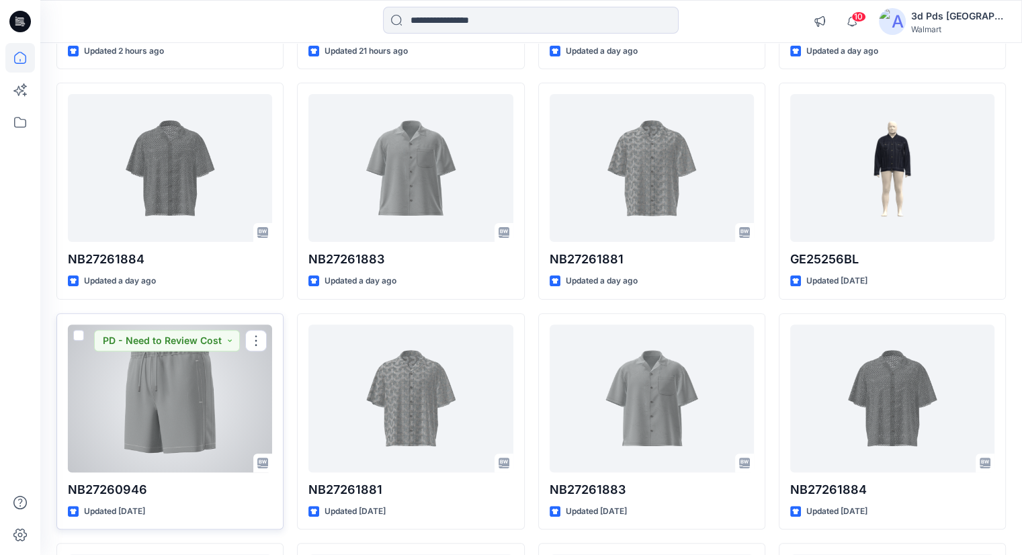
click at [220, 443] on div at bounding box center [170, 399] width 204 height 148
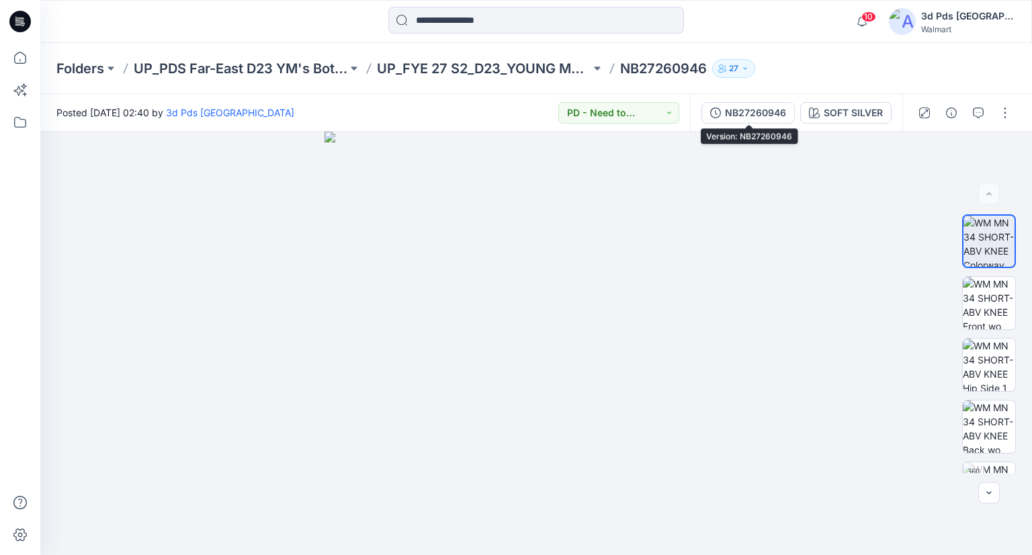
click at [725, 120] on button "NB27260946" at bounding box center [748, 113] width 93 height 22
